Goal: Answer question/provide support: Share knowledge or assist other users

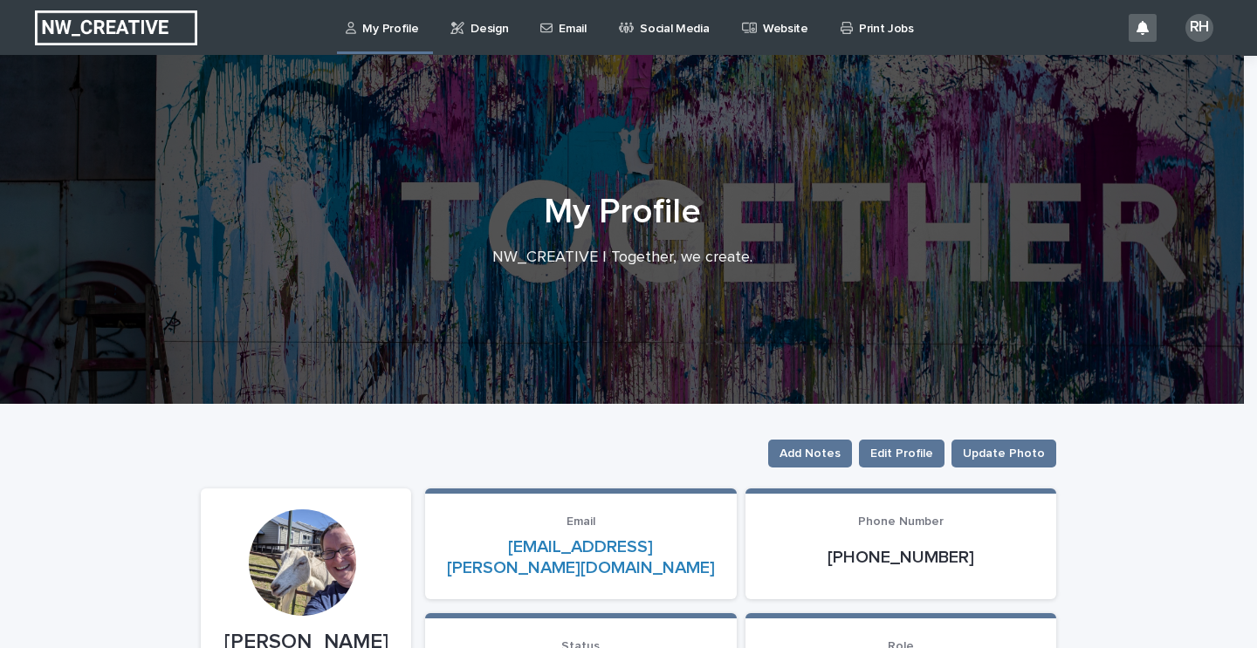
click at [558, 23] on p "Email" at bounding box center [571, 18] width 27 height 37
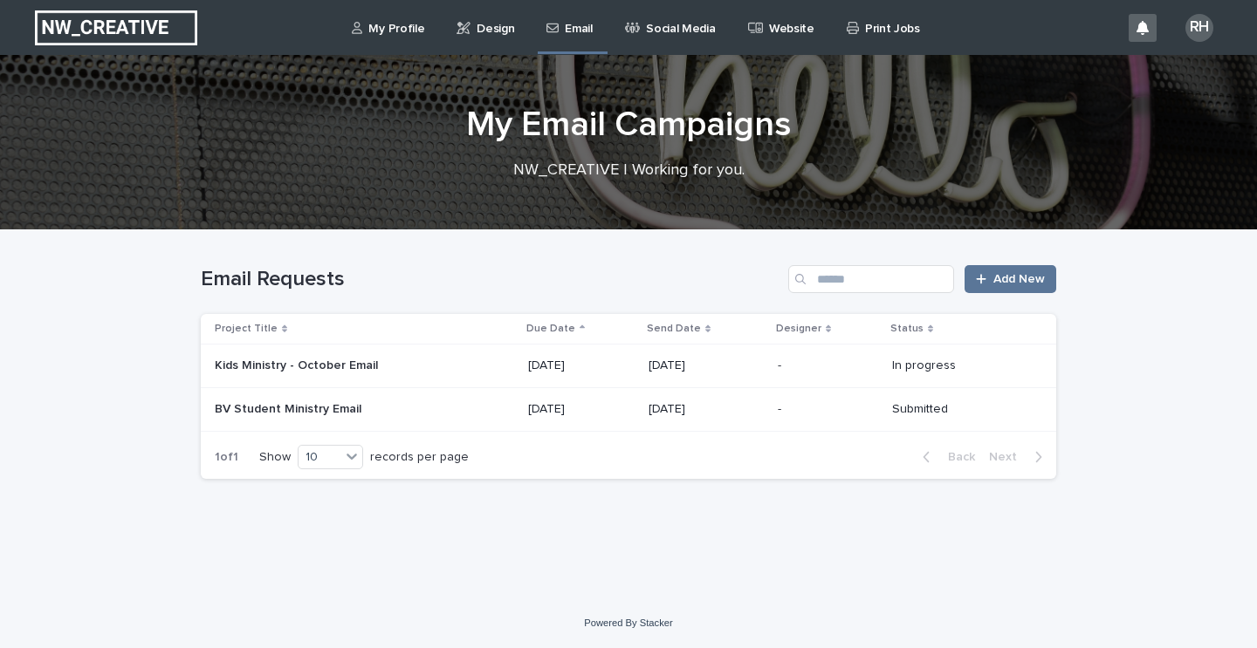
click at [346, 404] on p "BV Student Ministry Email" at bounding box center [290, 408] width 150 height 18
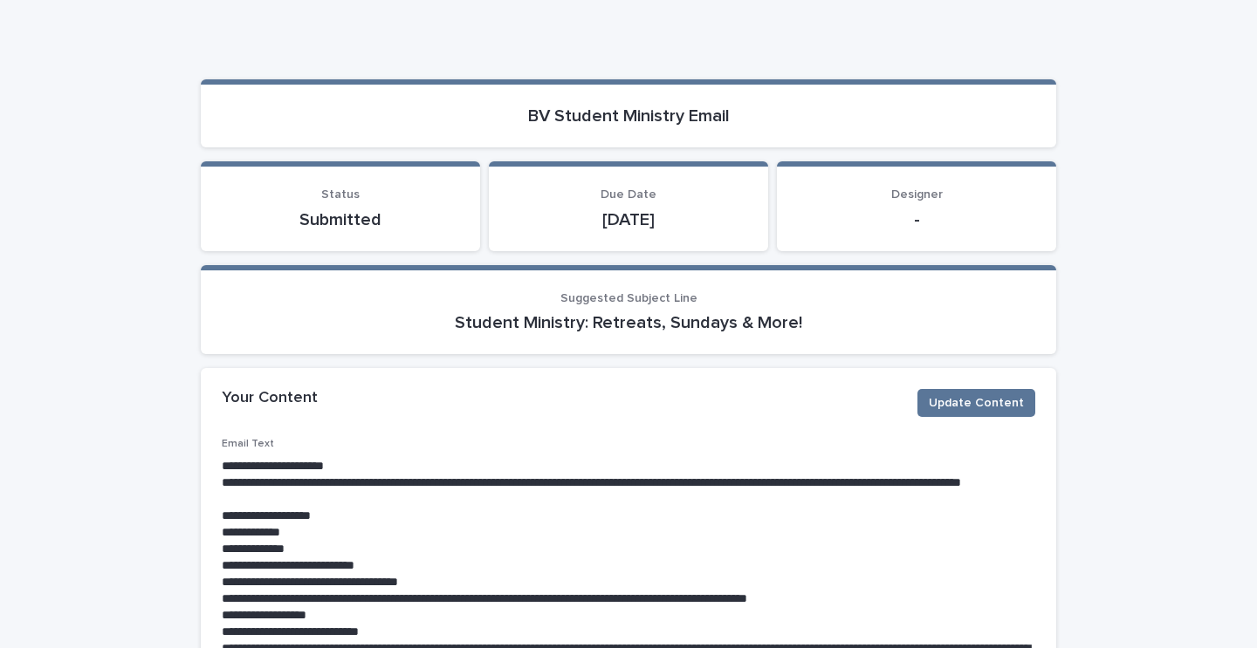
scroll to position [150, 0]
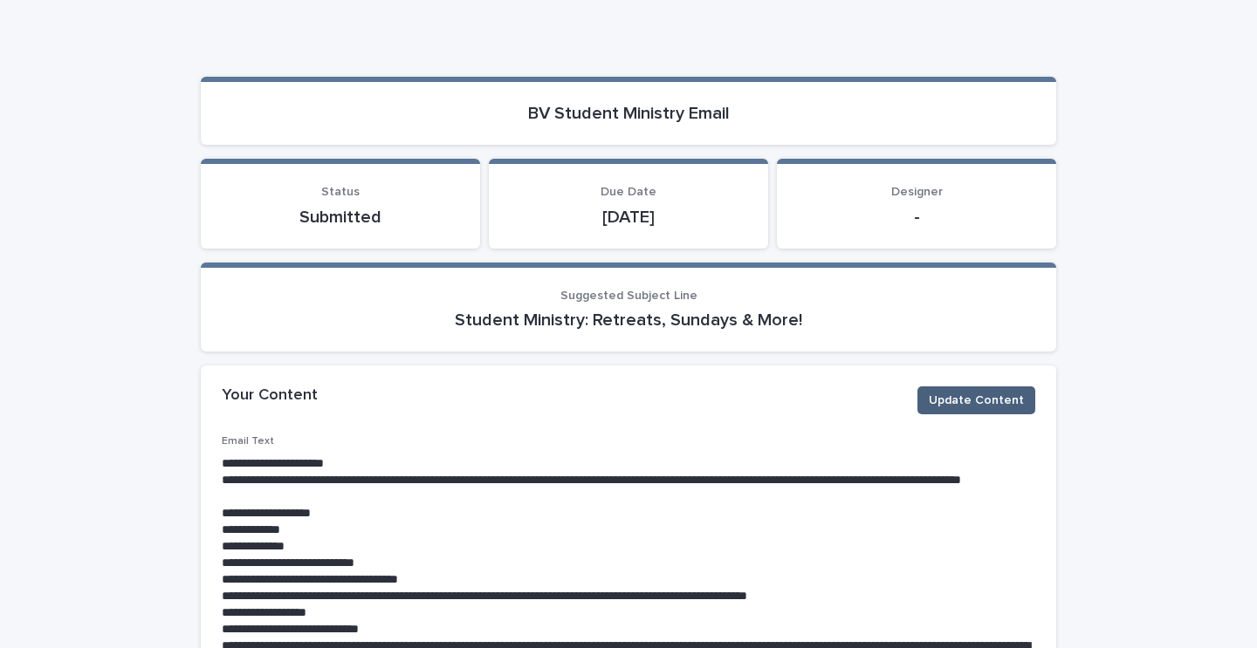
click at [959, 402] on span "Update Content" at bounding box center [975, 400] width 95 height 17
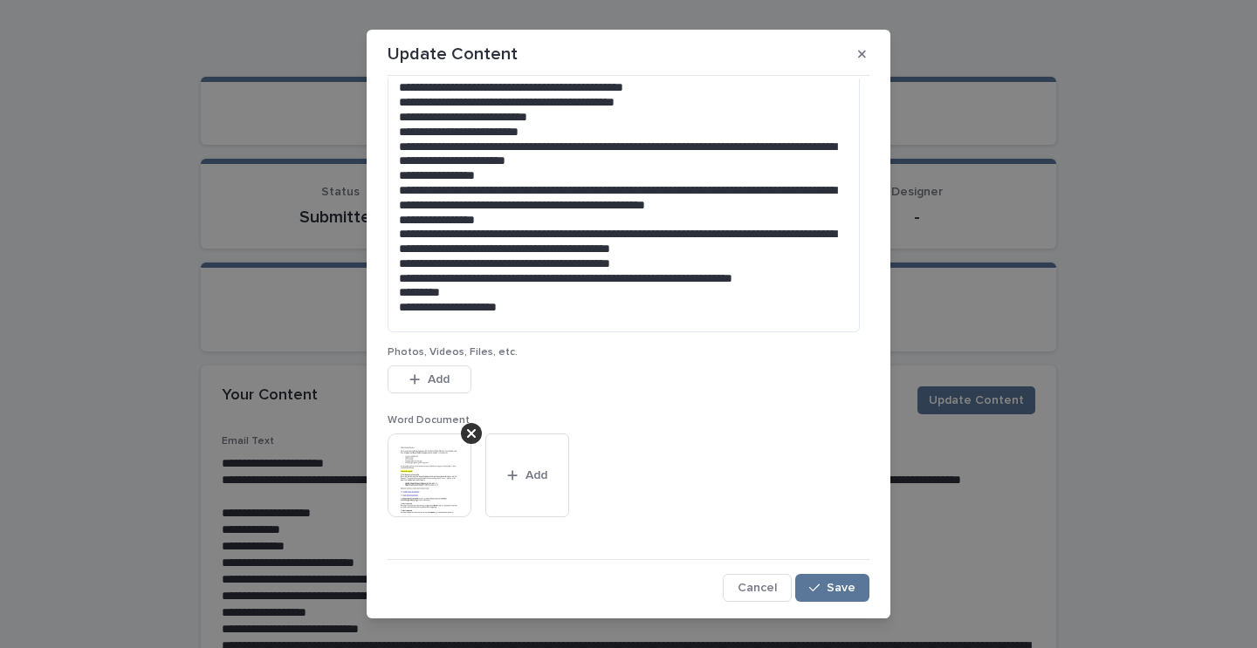
scroll to position [312, 0]
click at [414, 374] on div "button" at bounding box center [417, 380] width 17 height 12
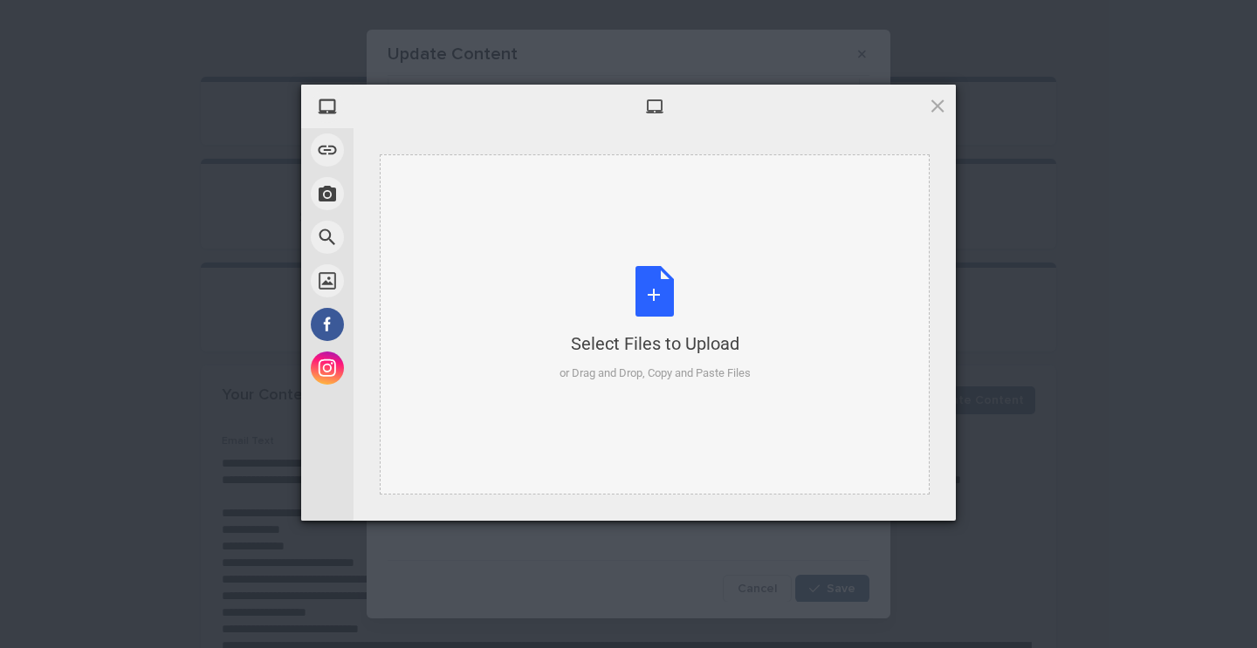
click at [672, 295] on div "Select Files to Upload or Drag and Drop, Copy and Paste Files" at bounding box center [654, 324] width 191 height 116
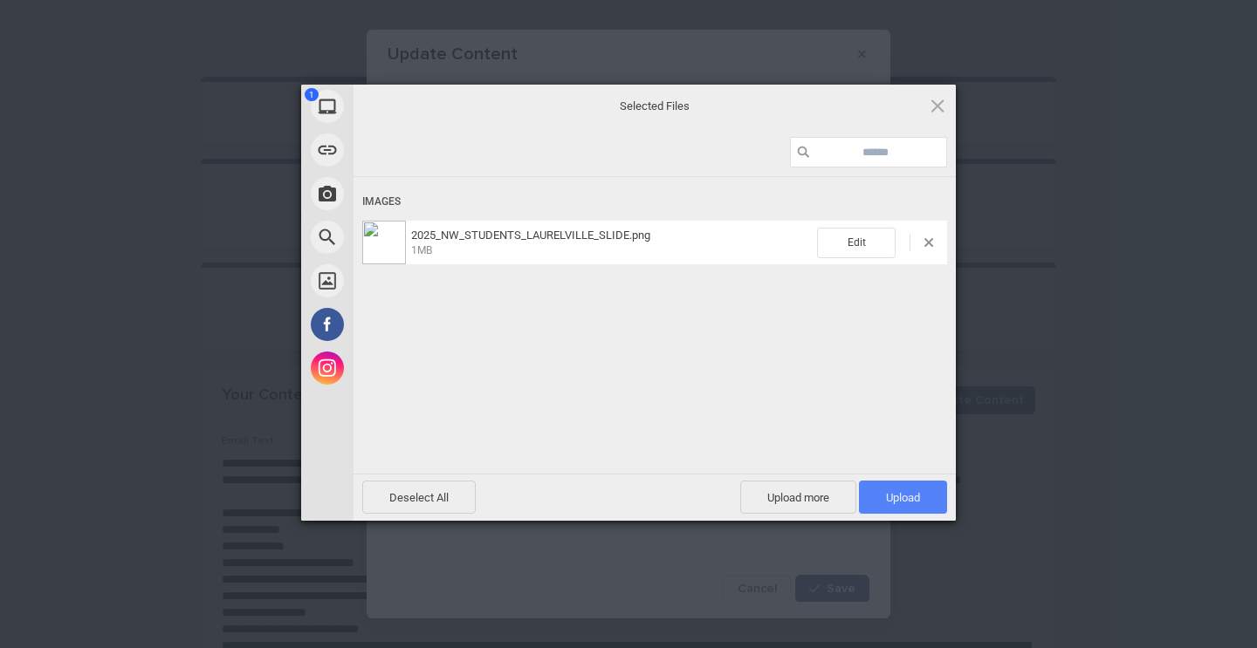
click at [886, 491] on span "Upload 1" at bounding box center [903, 497] width 34 height 13
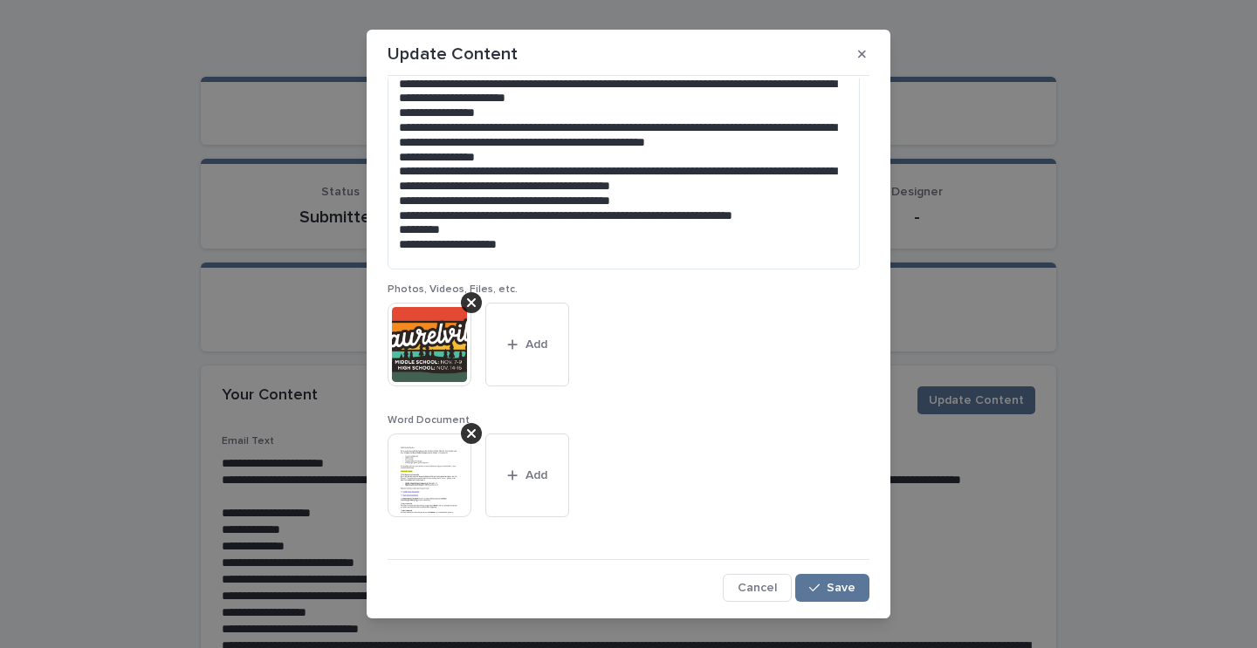
scroll to position [374, 0]
click at [826, 591] on span "Save" at bounding box center [840, 589] width 29 height 12
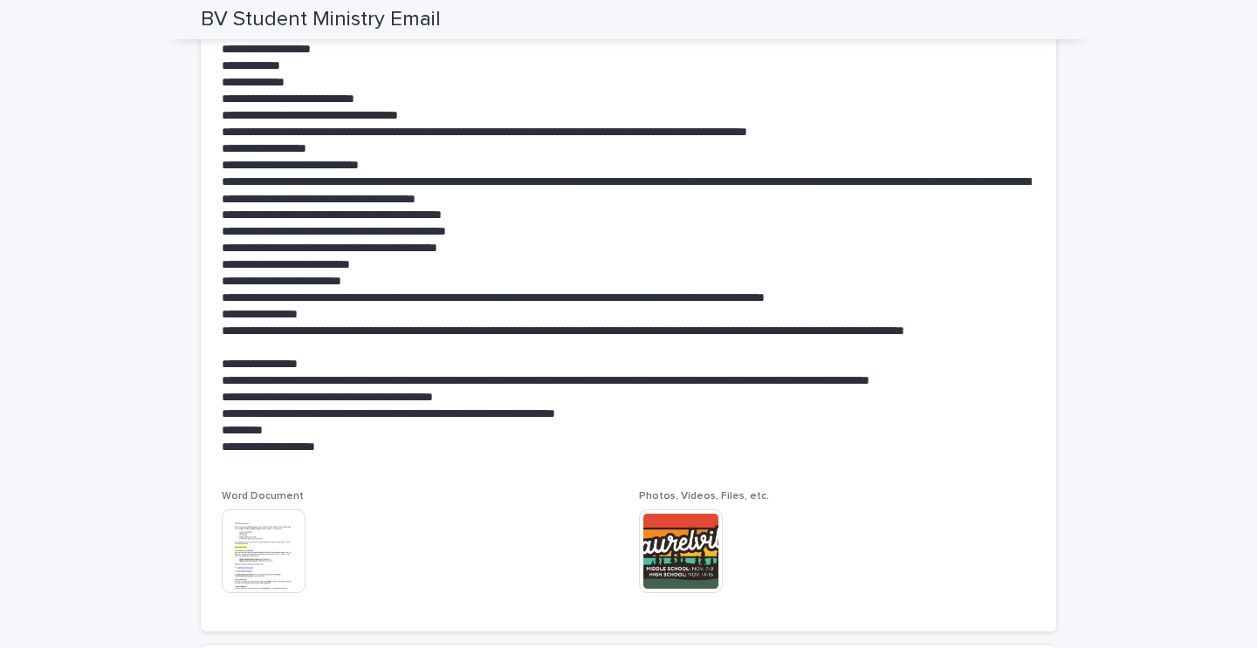
scroll to position [1060, 0]
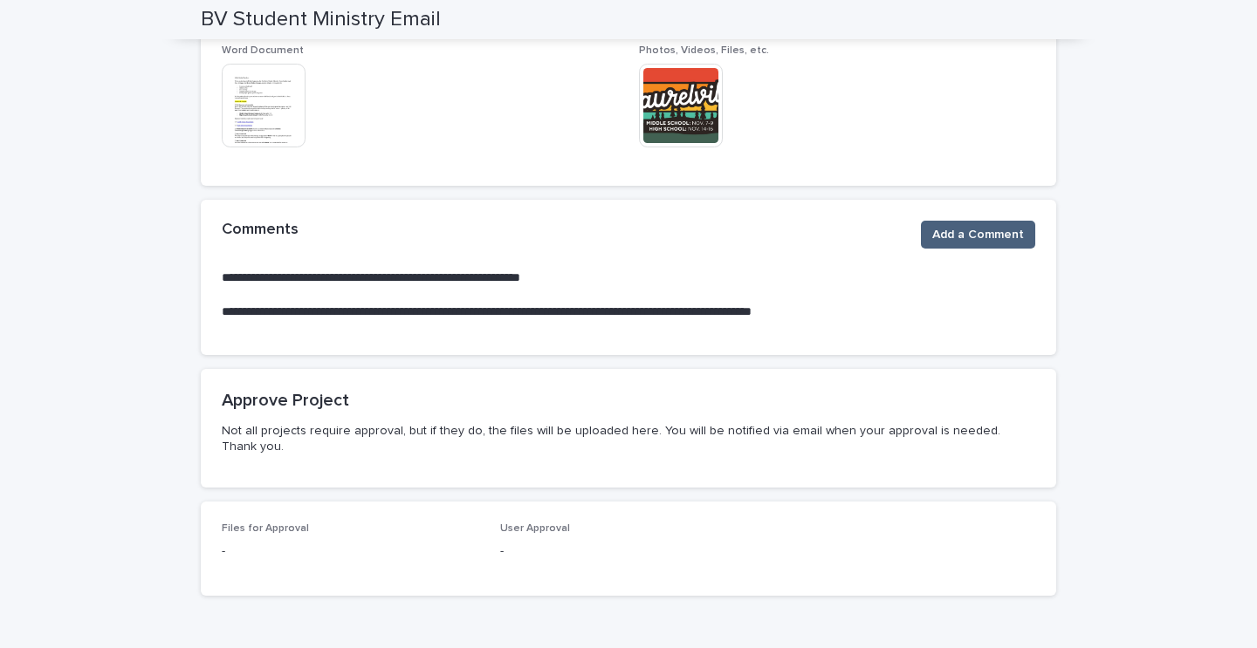
click at [954, 237] on span "Add a Comment" at bounding box center [978, 234] width 92 height 17
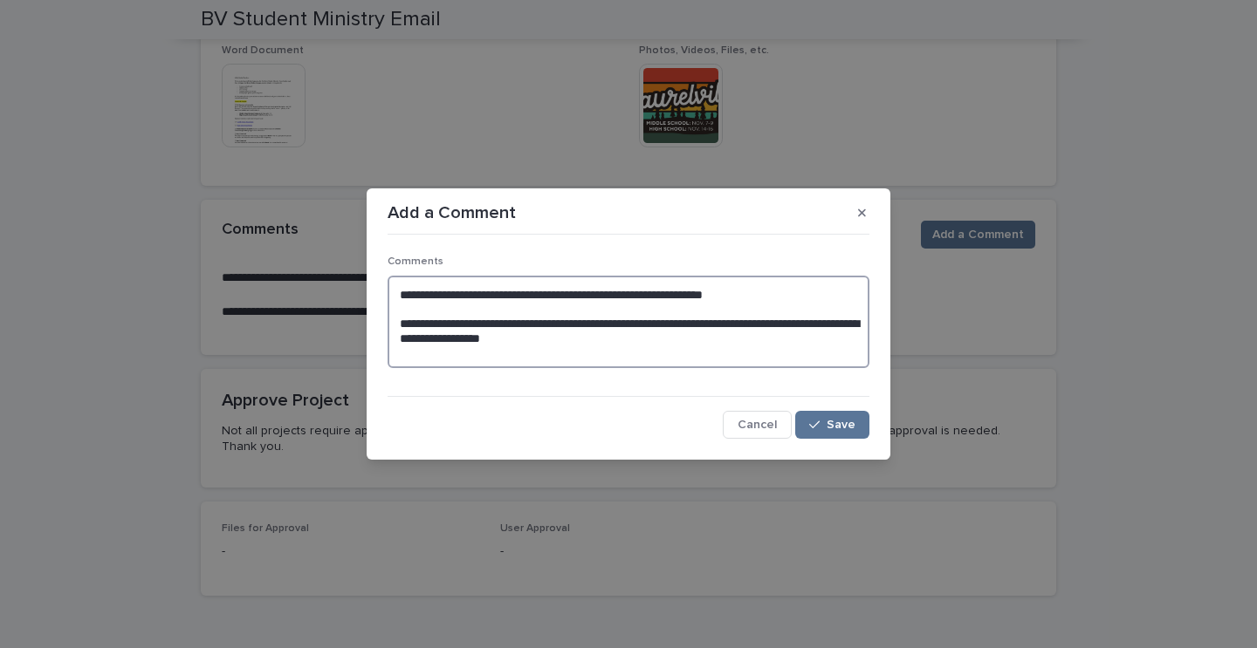
drag, startPoint x: 591, startPoint y: 334, endPoint x: 394, endPoint y: 318, distance: 197.0
click at [394, 318] on textarea "**********" at bounding box center [628, 322] width 482 height 92
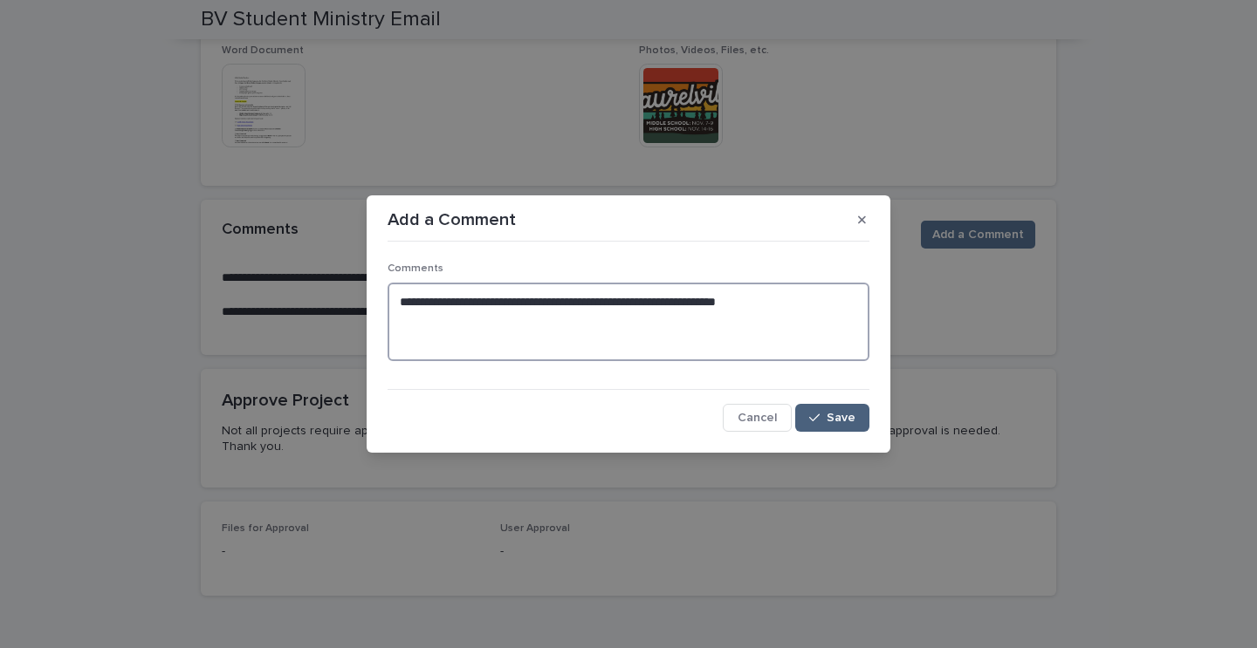
type textarea "**********"
click at [827, 412] on button "Save" at bounding box center [832, 418] width 74 height 28
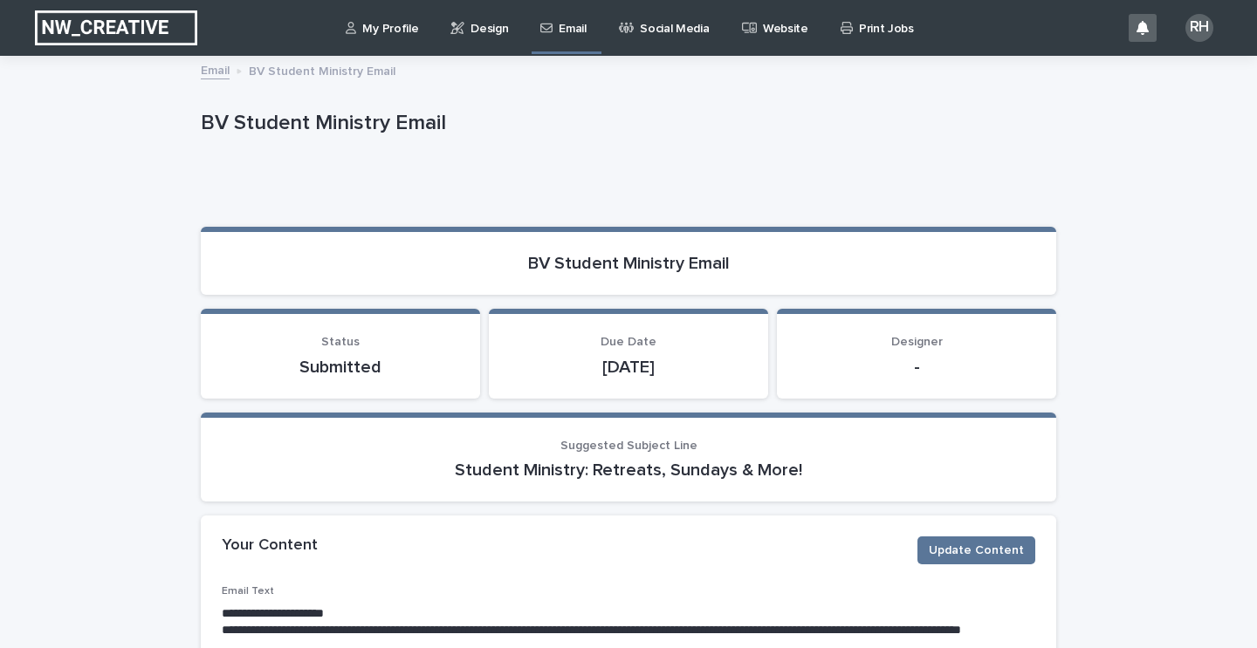
scroll to position [0, 0]
